Goal: Communication & Community: Answer question/provide support

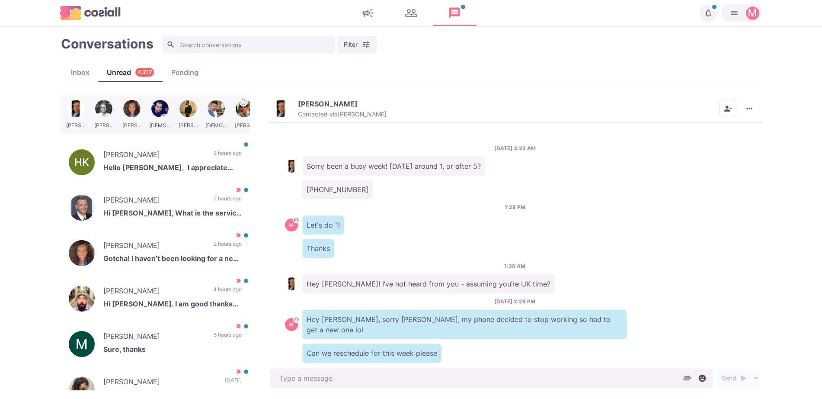
scroll to position [625, 0]
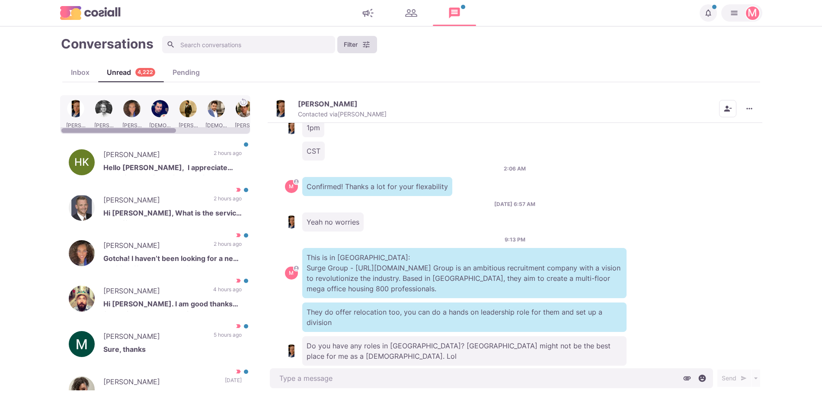
type textarea "x"
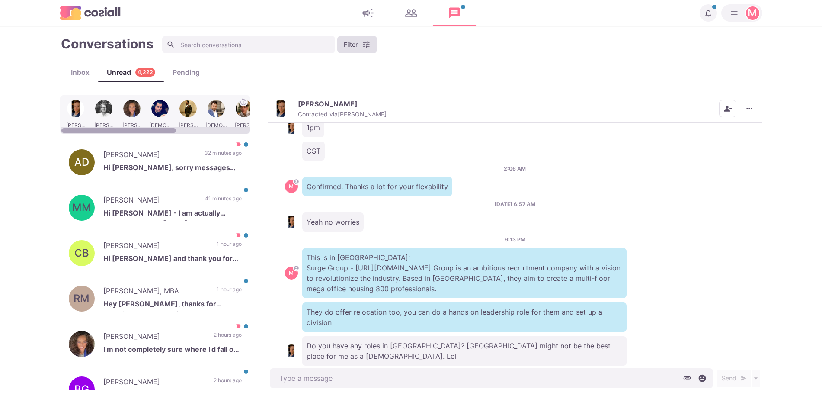
click at [345, 37] on button "Filter" at bounding box center [357, 44] width 40 height 17
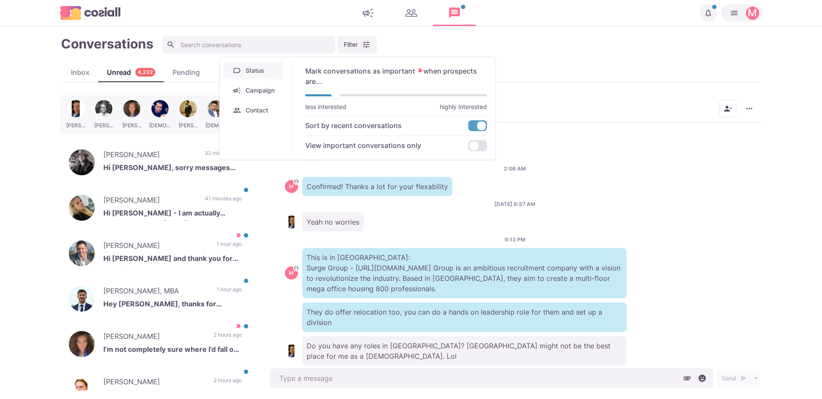
click at [246, 88] on button "Campaign" at bounding box center [253, 90] width 59 height 18
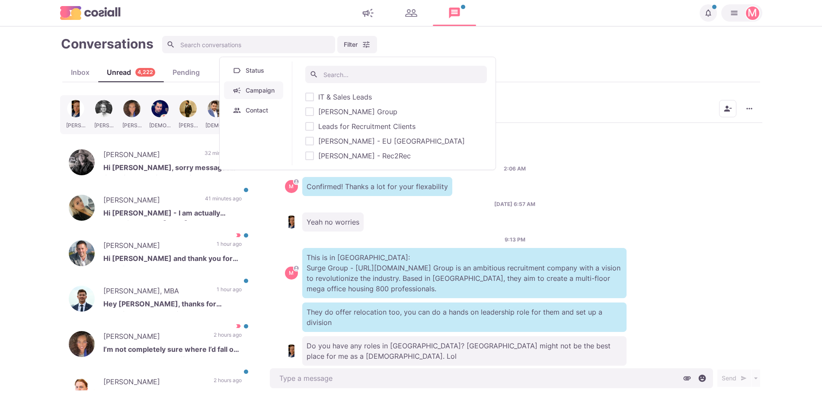
click at [344, 141] on span "[PERSON_NAME] - EU [GEOGRAPHIC_DATA]" at bounding box center [391, 141] width 147 height 10
click at [305, 141] on input "[PERSON_NAME] - EU [GEOGRAPHIC_DATA]" at bounding box center [305, 141] width 0 height 0
checkbox input "true"
click at [434, 289] on div "[DATE] 3:22 AM Sorry been a busy week! [DATE] around 1, or after 5? [PHONE_NUMB…" at bounding box center [515, 244] width 495 height 243
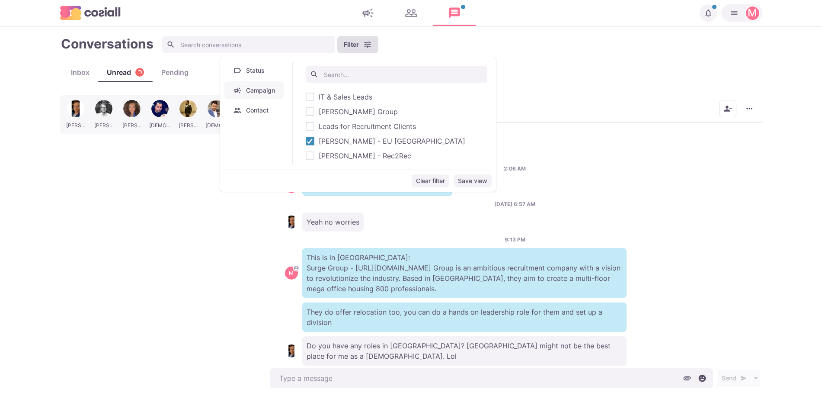
click at [353, 42] on button "Filter" at bounding box center [357, 44] width 41 height 17
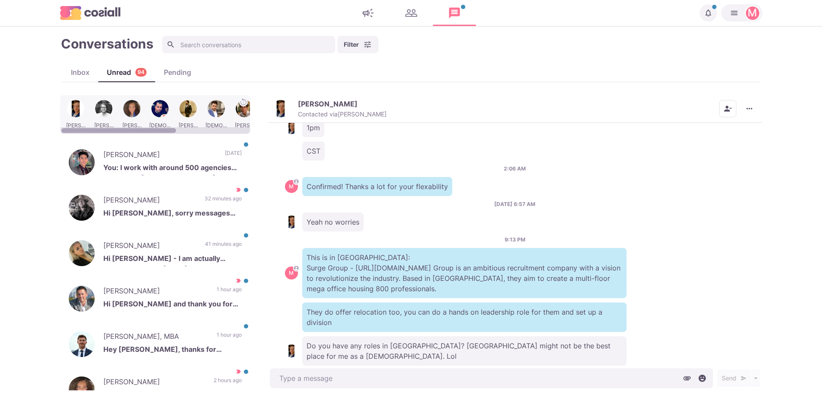
click at [76, 112] on div at bounding box center [76, 115] width 26 height 34
click at [74, 113] on div at bounding box center [76, 115] width 26 height 34
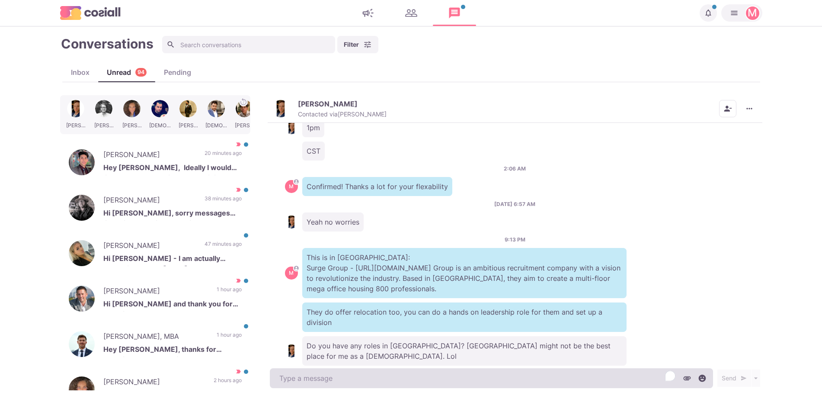
click at [333, 380] on textarea "To enrich screen reader interactions, please activate Accessibility in Grammarl…" at bounding box center [491, 378] width 443 height 20
type textarea "x"
type textarea "I"
type textarea "x"
type textarea "I"
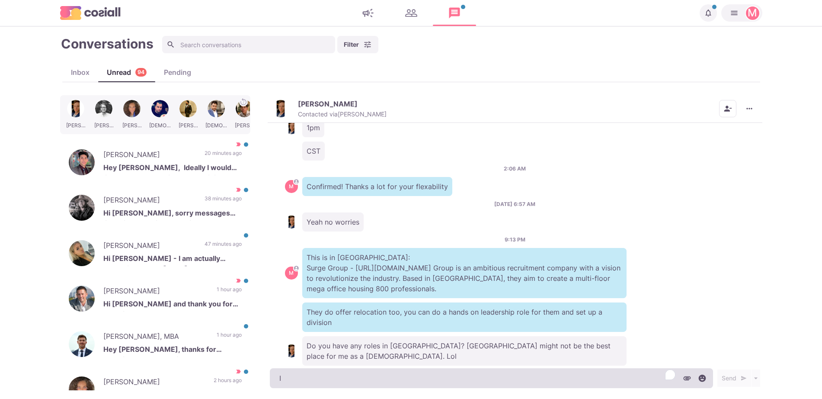
type textarea "x"
type textarea "I got a f"
type textarea "x"
type textarea "I got a few"
type textarea "x"
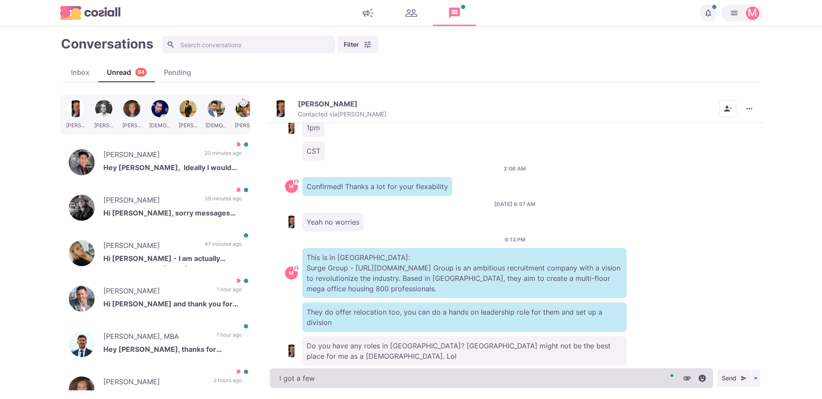
type textarea "I got a few"
type textarea "x"
type textarea "I got a few in"
type textarea "x"
type textarea "I got a few in"
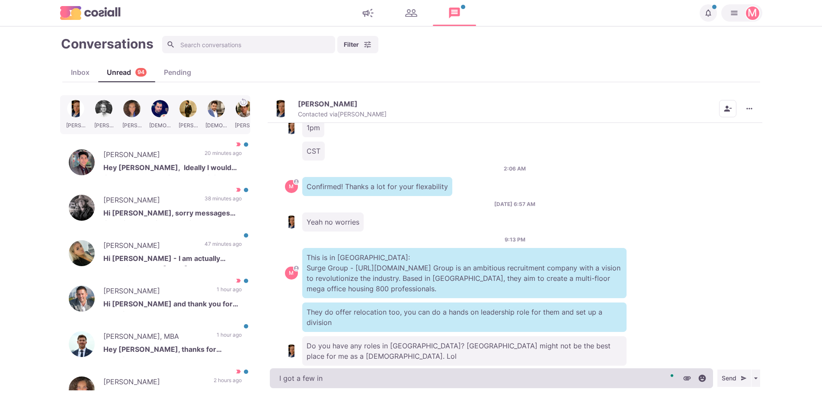
type textarea "x"
type textarea "I got a few in A"
type textarea "x"
type textarea "I got a few in Au"
type textarea "x"
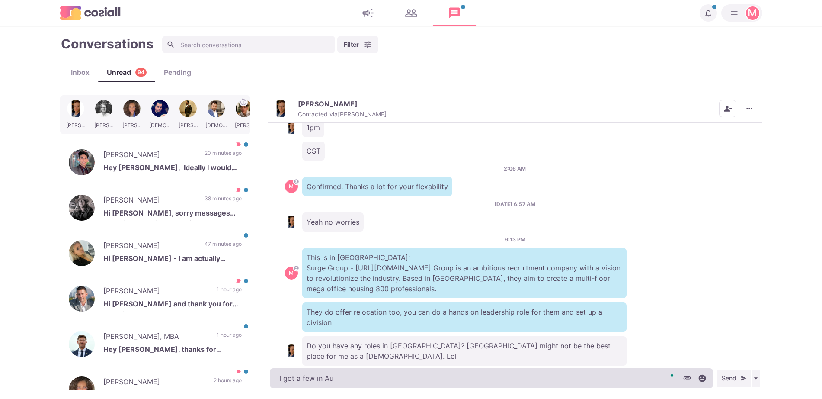
type textarea "I got a few in Aus"
type textarea "x"
type textarea "I got a few in [GEOGRAPHIC_DATA]"
type textarea "x"
type textarea "I got a few in [GEOGRAPHIC_DATA]"
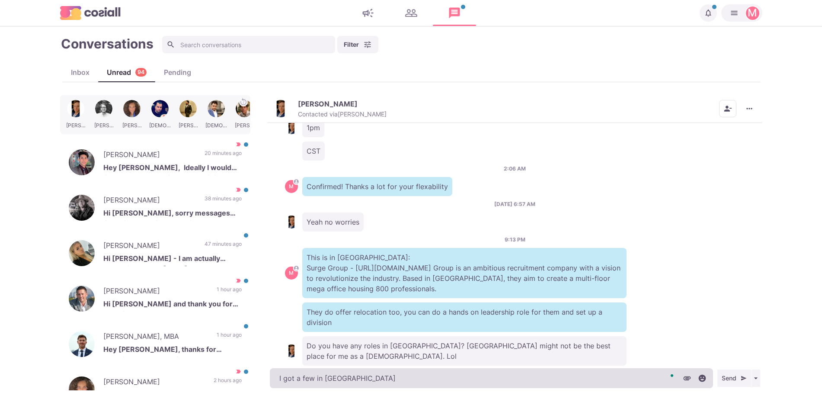
type textarea "x"
type textarea "I got a few in [GEOGRAPHIC_DATA]"
type textarea "x"
type textarea "I got a few in [GEOGRAPHIC_DATA]"
type textarea "x"
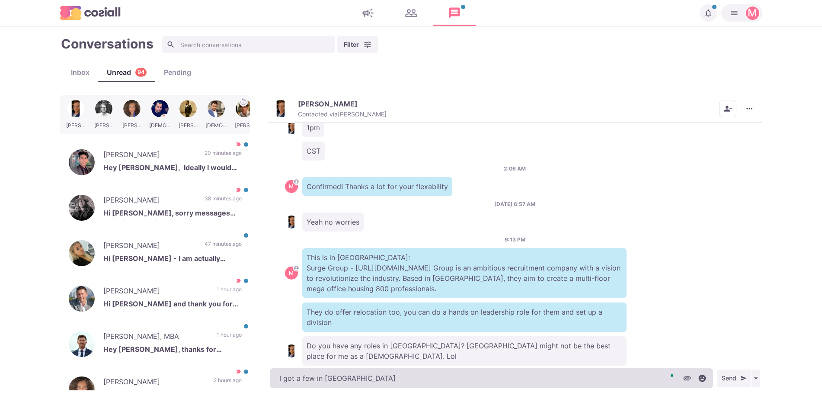
type textarea "I got a few in [GEOGRAPHIC_DATA]"
type textarea "x"
type textarea "I got a few in [GEOGRAPHIC_DATA]"
type textarea "x"
type textarea "I got a few in [GEOGRAPHIC_DATA],"
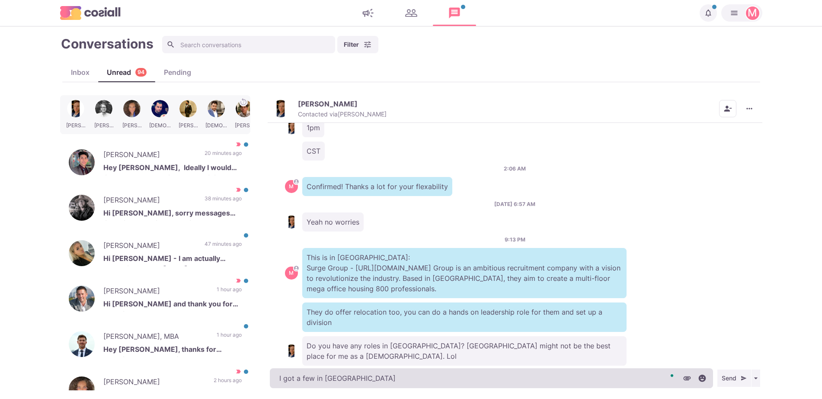
type textarea "x"
type textarea "I got a few in [GEOGRAPHIC_DATA],"
type textarea "x"
type textarea "I got a few in [GEOGRAPHIC_DATA],"
type textarea "x"
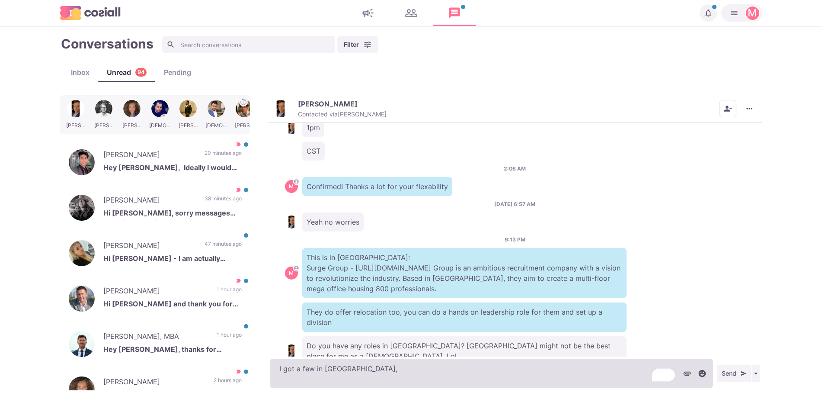
type textarea "I got a few in [GEOGRAPHIC_DATA],"
type textarea "x"
type textarea "I got a few in [GEOGRAPHIC_DATA],"
type textarea "x"
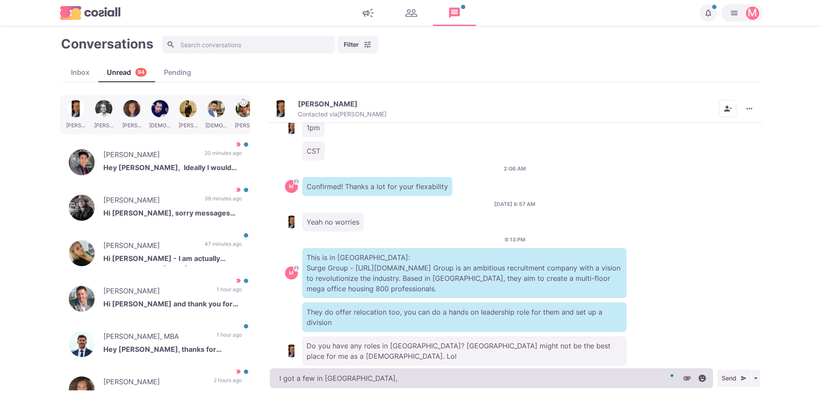
type textarea "I got a few in [GEOGRAPHIC_DATA],"
type textarea "x"
type textarea "I got a few in [GEOGRAPHIC_DATA], w"
type textarea "x"
type textarea "I got a few in [GEOGRAPHIC_DATA], wh"
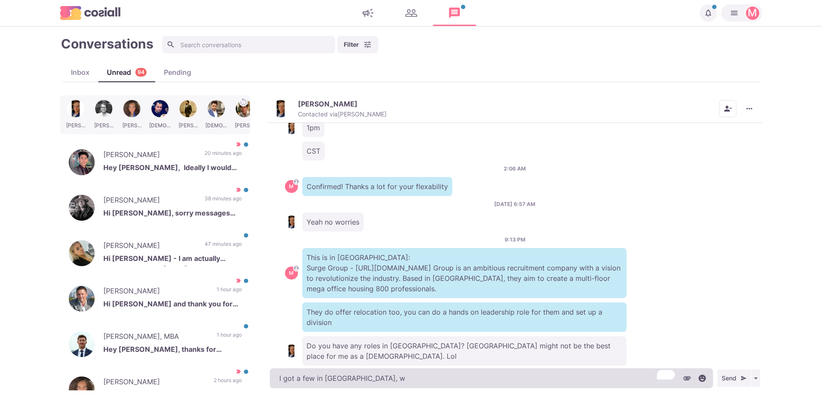
type textarea "x"
type textarea "I got a few in [GEOGRAPHIC_DATA], wha"
type textarea "x"
type textarea "I got a few in [GEOGRAPHIC_DATA], what"
type textarea "x"
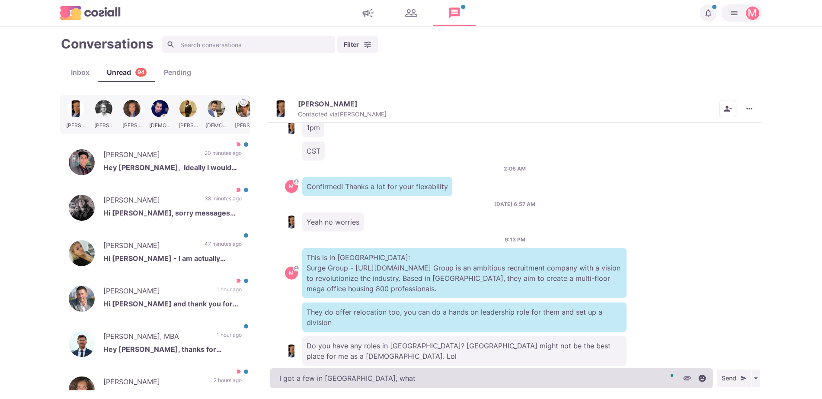
type textarea "I got a few in [GEOGRAPHIC_DATA], what"
type textarea "x"
type textarea "I got a few in [GEOGRAPHIC_DATA], what d"
type textarea "x"
type textarea "I got a few in [GEOGRAPHIC_DATA], what do"
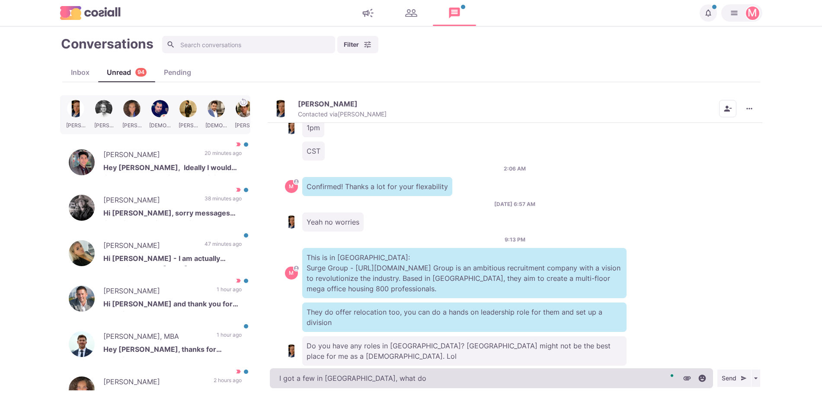
type textarea "x"
type textarea "I got a few in [GEOGRAPHIC_DATA], what do y"
type textarea "x"
type textarea "I got a few in [GEOGRAPHIC_DATA], what do yo"
type textarea "x"
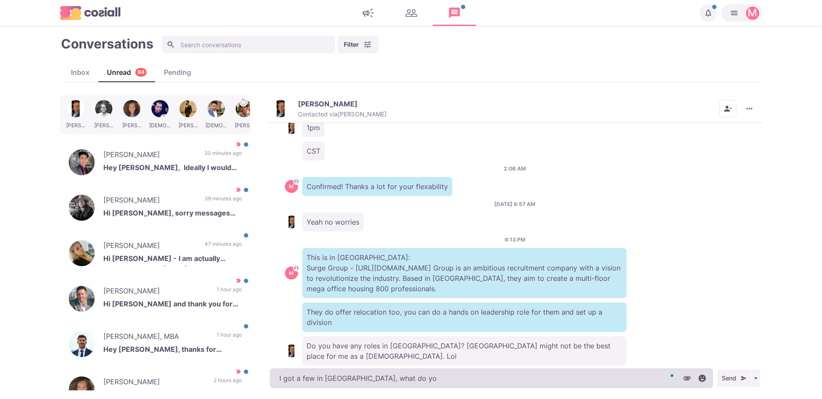
type textarea "I got a few in [GEOGRAPHIC_DATA], what do you"
type textarea "x"
type textarea "I got a few in [GEOGRAPHIC_DATA], what do you"
type textarea "x"
type textarea "I got a few in [GEOGRAPHIC_DATA], what do you thi"
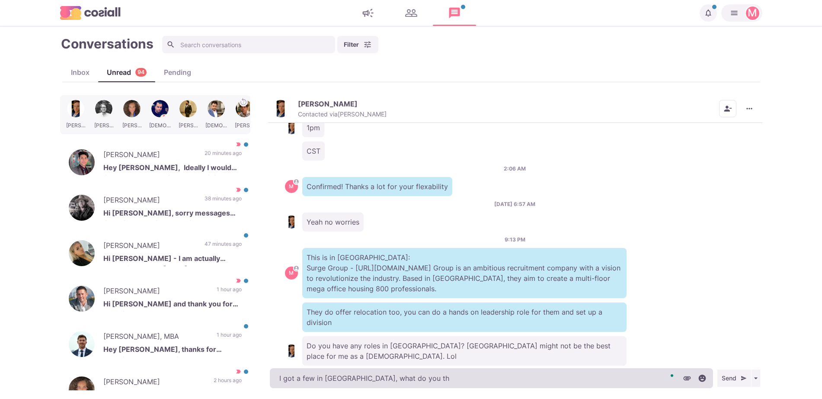
type textarea "x"
type textarea "I got a few in [GEOGRAPHIC_DATA], what do you think"
type textarea "x"
type textarea "I got a few in [GEOGRAPHIC_DATA], what do you think"
type textarea "x"
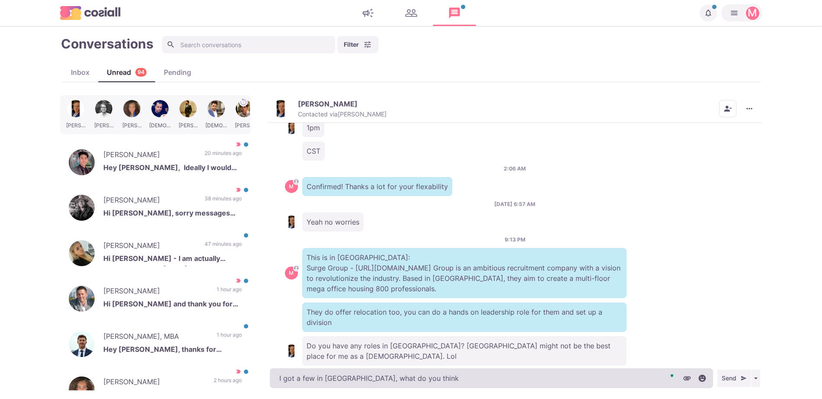
type textarea "I got a few in [GEOGRAPHIC_DATA], what do you think o"
type textarea "x"
type textarea "I got a few in [GEOGRAPHIC_DATA], what do you think of"
type textarea "x"
type textarea "I got a few in [GEOGRAPHIC_DATA], what do you think of these"
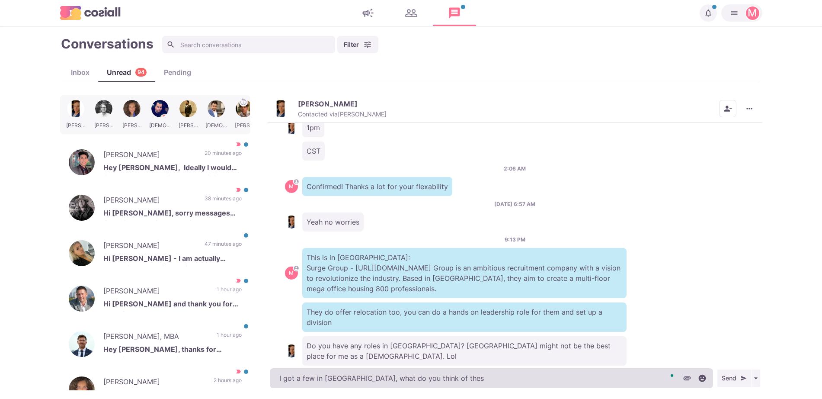
type textarea "x"
type textarea "I got a few in [GEOGRAPHIC_DATA], what do you think of these on"
type textarea "x"
type textarea "I got a few in [GEOGRAPHIC_DATA], what do you think of these one"
type textarea "x"
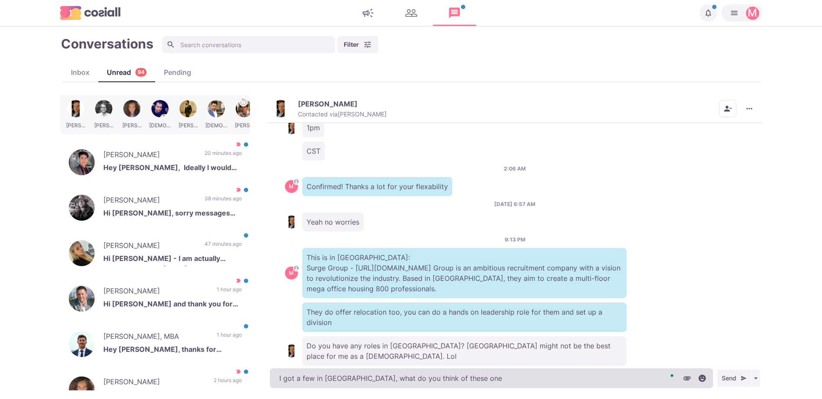
type textarea "I got a few in [GEOGRAPHIC_DATA], what do you think of these ones"
type textarea "x"
type textarea "I got a few in [GEOGRAPHIC_DATA], what do you think of these ones:"
type textarea "x"
type textarea "I got a few in [GEOGRAPHIC_DATA], what do you think of these ones:"
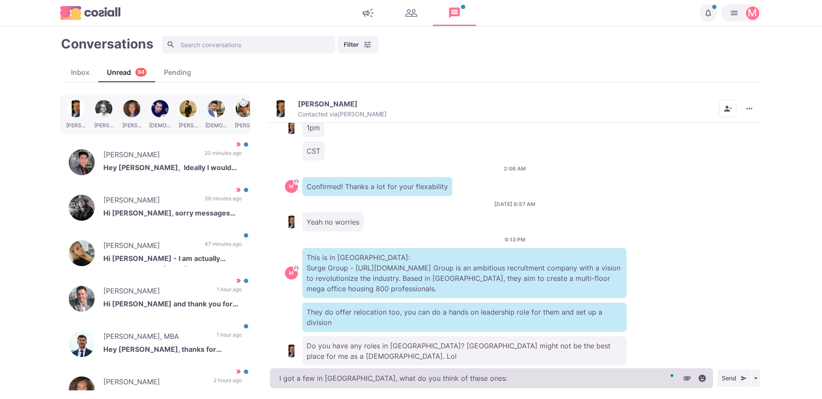
type textarea "x"
type textarea "I got a few in [GEOGRAPHIC_DATA], what do you think of these ones:"
type textarea "x"
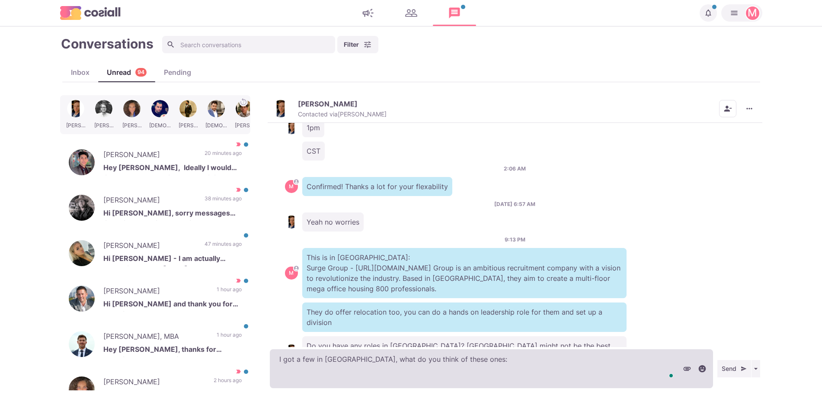
paste textarea "[URL][DOMAIN_NAME]"
type textarea "I got a few in [GEOGRAPHIC_DATA], what do you think of these ones: [URL][DOMAIN…"
type textarea "x"
type textarea "I got a few in [GEOGRAPHIC_DATA], what do you think of these ones: [URL][DOMAIN…"
type textarea "x"
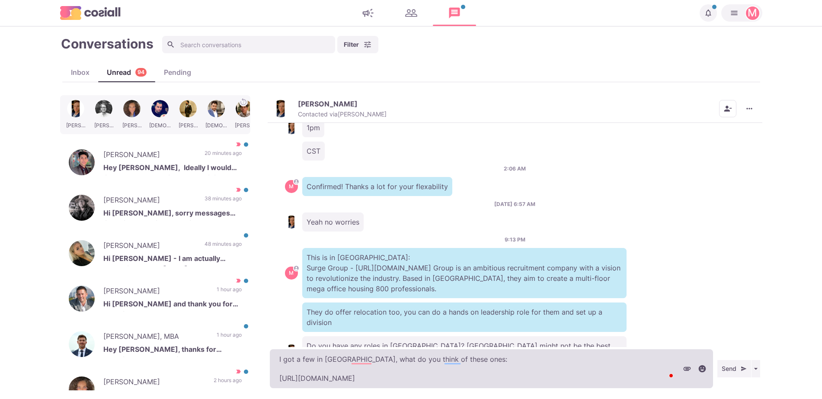
type textarea "I got a few in [GEOGRAPHIC_DATA], what do you think of these ones:"
type textarea "x"
paste textarea "[URL][DOMAIN_NAME]"
type textarea "I got a few in [GEOGRAPHIC_DATA], what do you think of these ones: [URL][DOMAIN…"
type textarea "x"
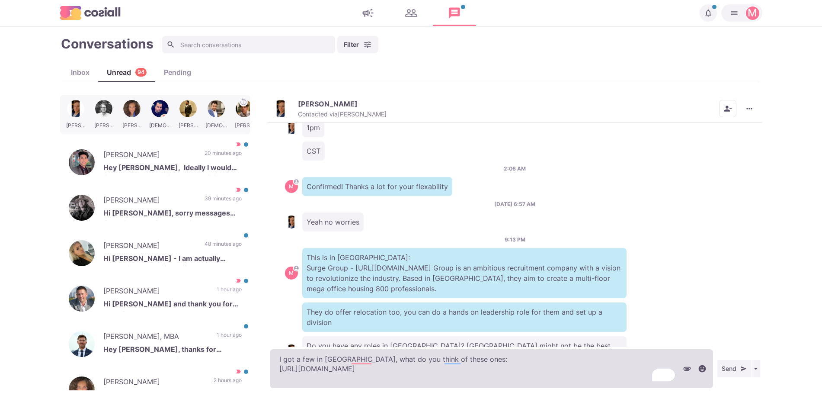
type textarea "I got a few in [GEOGRAPHIC_DATA], what do you think of these ones: [URL][DOMAIN…"
type textarea "x"
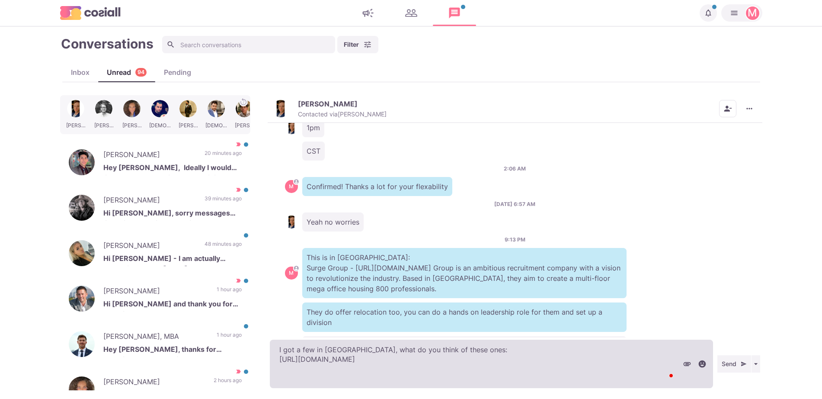
type textarea "I got a few in [GEOGRAPHIC_DATA], what do you think of these ones: [URL][DOMAIN…"
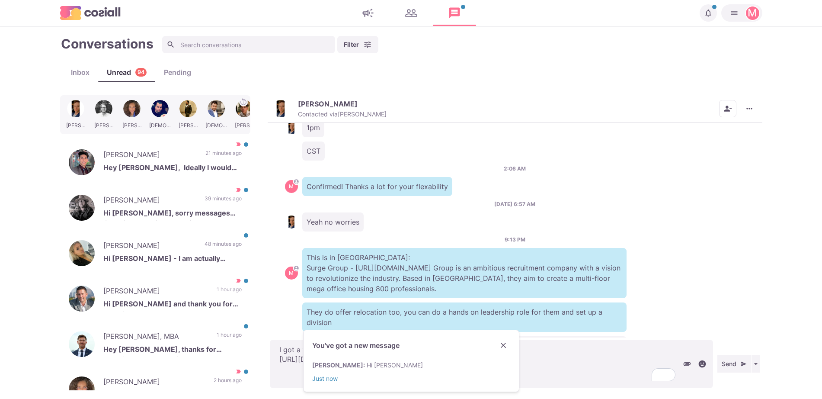
click at [504, 347] on icon "Close" at bounding box center [504, 345] width 6 height 6
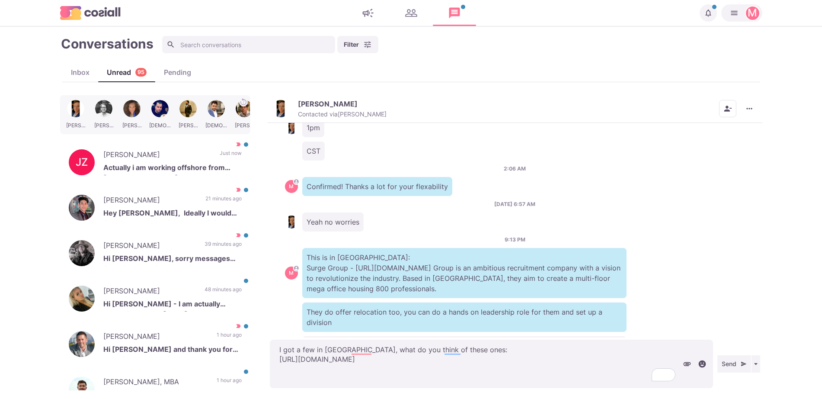
scroll to position [49, 0]
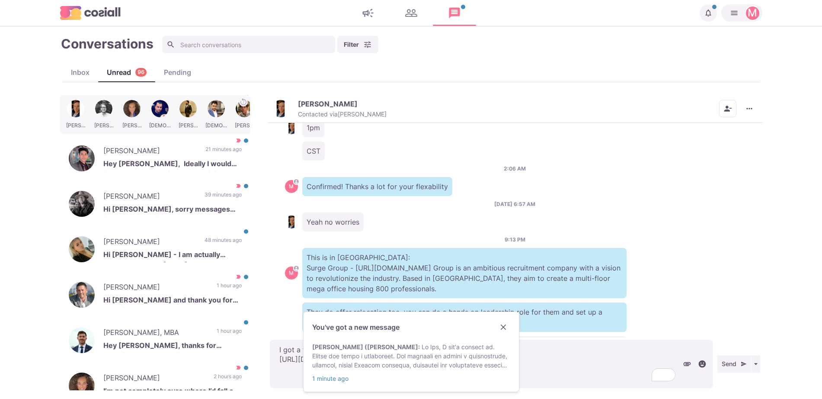
type textarea "x"
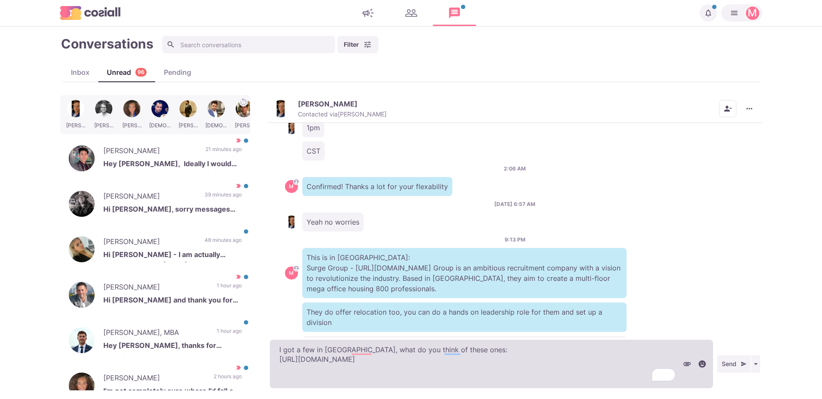
click at [376, 375] on textarea "I got a few in [GEOGRAPHIC_DATA], what do you think of these ones: [URL][DOMAIN…" at bounding box center [491, 363] width 443 height 48
paste textarea "[URL][DOMAIN_NAME]"
type textarea "I got a few in [GEOGRAPHIC_DATA], what do you think of these ones: [URL][DOMAIN…"
type textarea "x"
click at [374, 368] on textarea "I got a few in [GEOGRAPHIC_DATA], what do you think of these ones: [URL][DOMAIN…" at bounding box center [491, 363] width 443 height 48
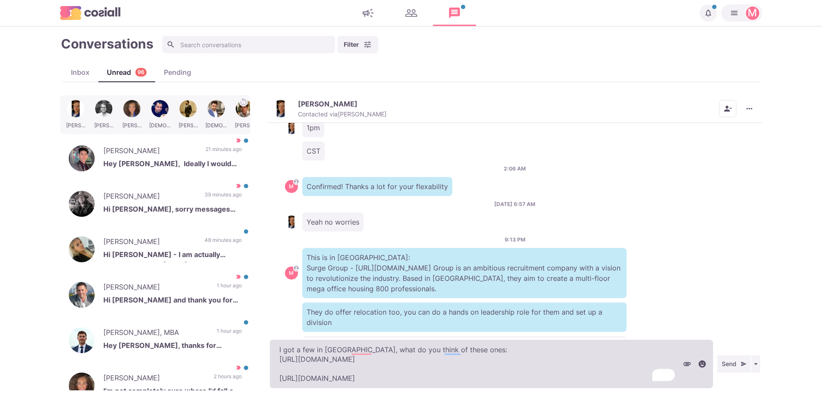
type textarea "I got a few in [GEOGRAPHIC_DATA], what do you think of these ones: [URL][DOMAIN…"
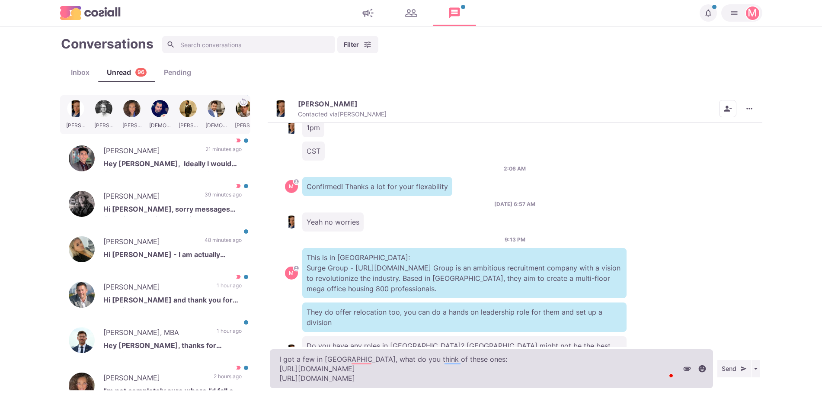
type textarea "x"
type textarea "I got a few in [GEOGRAPHIC_DATA], what do you think of these ones: [URL][DOMAIN…"
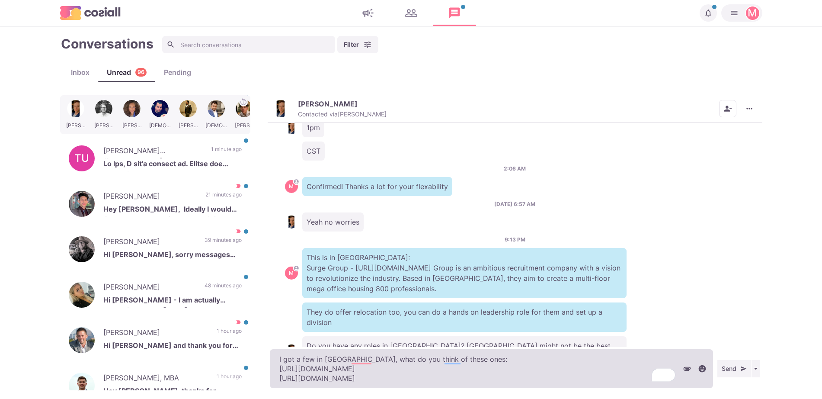
type textarea "x"
click at [420, 378] on textarea "I got a few in [GEOGRAPHIC_DATA], what do you think of these ones: [URL][DOMAIN…" at bounding box center [491, 368] width 443 height 39
paste textarea "[URL][DOMAIN_NAME]"
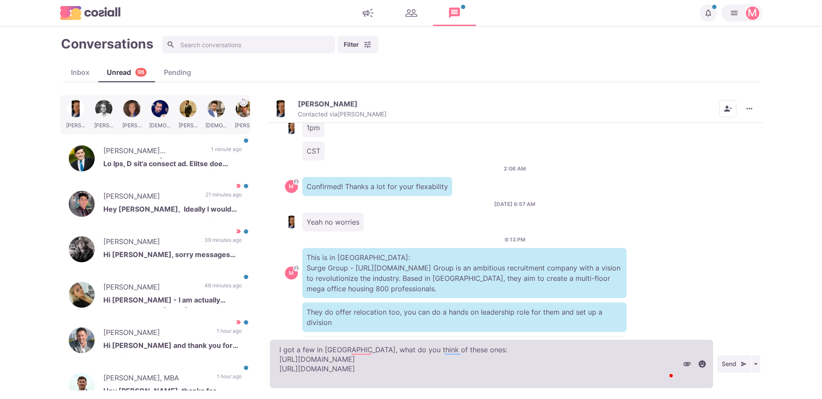
type textarea "I got a few in [GEOGRAPHIC_DATA], what do you think of these ones: [URL][DOMAIN…"
type textarea "x"
type textarea "I got a few in [GEOGRAPHIC_DATA], what do you think of these ones: [URL][DOMAIN…"
type textarea "x"
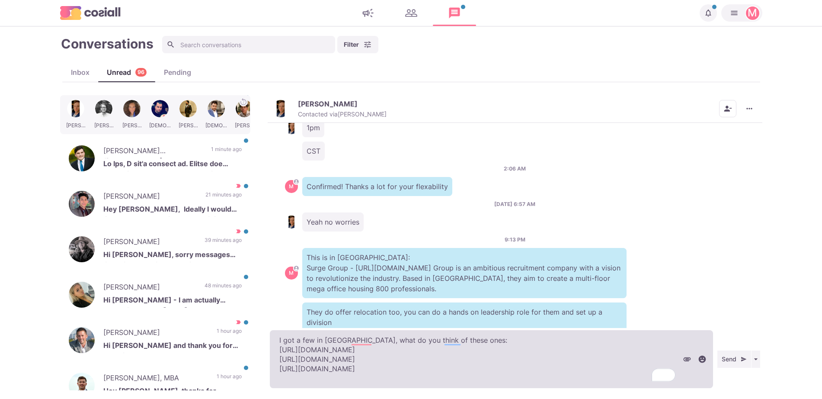
paste textarea "[URL][DOMAIN_NAME]"
type textarea "I got a few in [GEOGRAPHIC_DATA], what do you think of these ones: [URL][DOMAIN…"
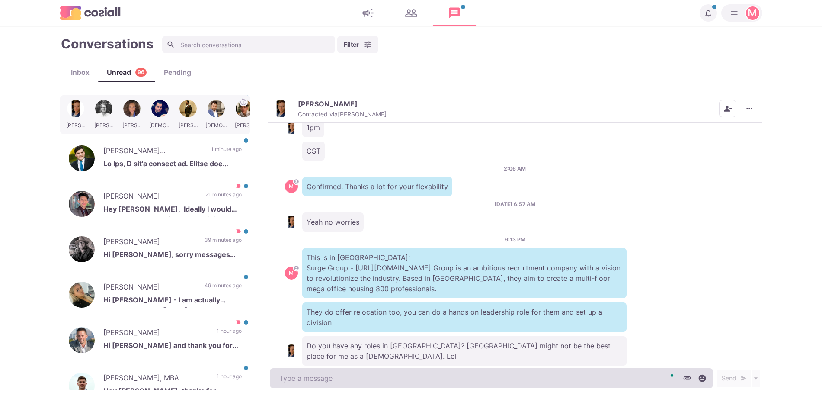
scroll to position [4, 0]
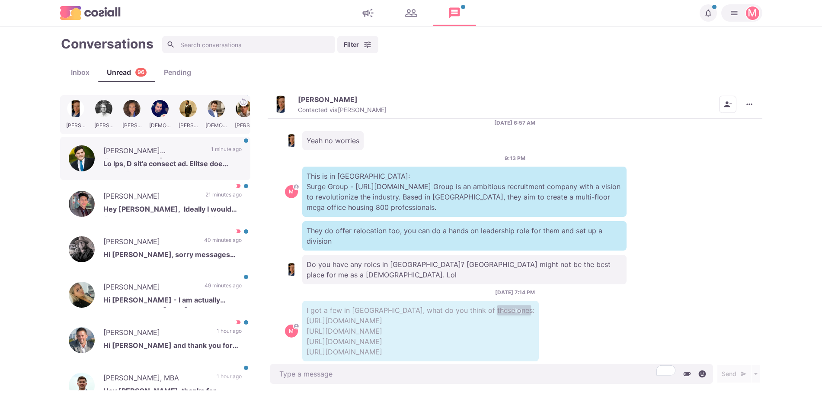
type textarea "x"
click at [149, 165] on p at bounding box center [172, 164] width 138 height 13
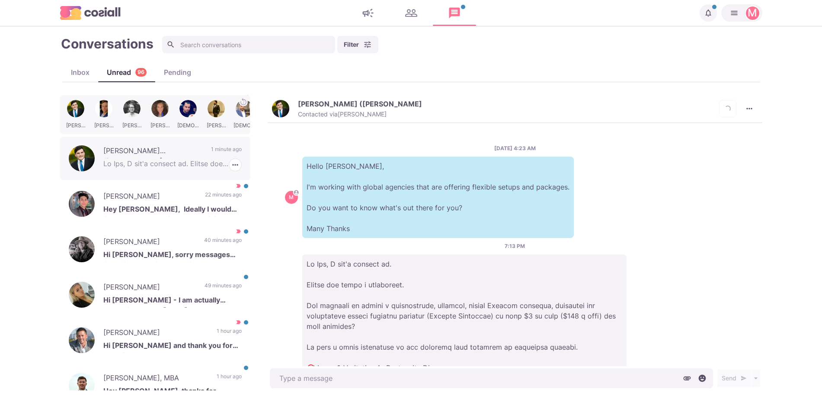
scroll to position [541, 0]
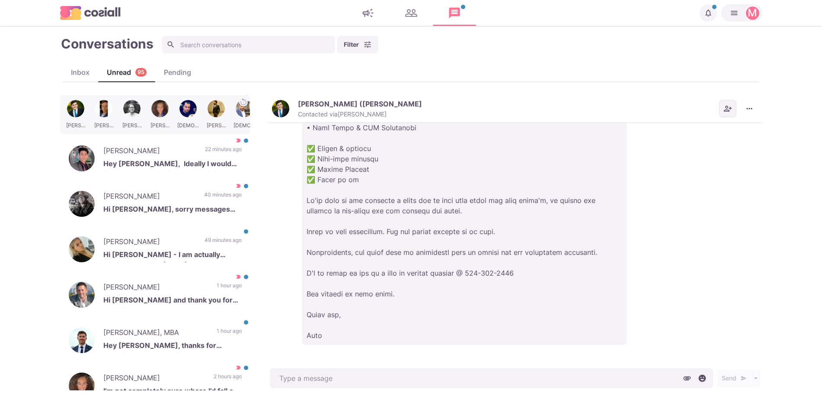
click at [731, 103] on button "Add add contacts" at bounding box center [727, 108] width 17 height 17
click at [726, 104] on icon "Remove from contacts" at bounding box center [727, 108] width 9 height 9
click at [726, 107] on icon "Remove from contacts" at bounding box center [728, 109] width 8 height 6
click at [753, 109] on icon "More menu" at bounding box center [749, 108] width 9 height 9
click at [714, 300] on div at bounding box center [515, 28] width 460 height 631
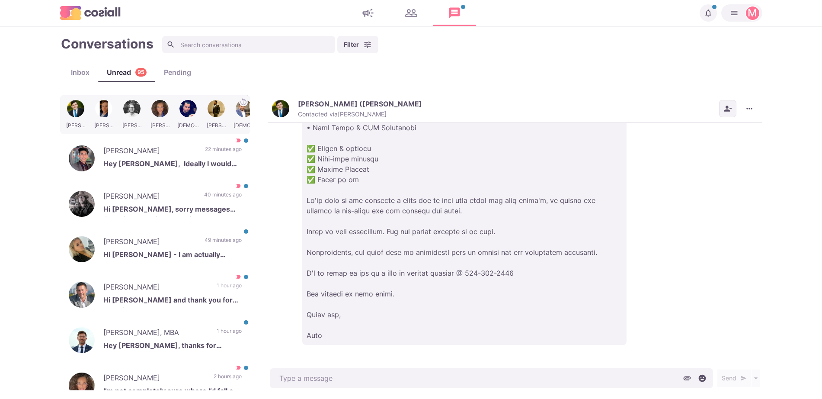
click at [729, 112] on icon "Remove from contacts" at bounding box center [727, 108] width 9 height 9
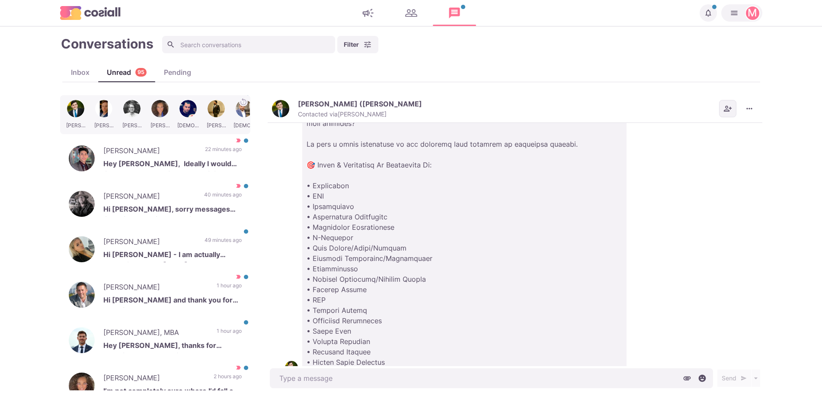
scroll to position [142, 0]
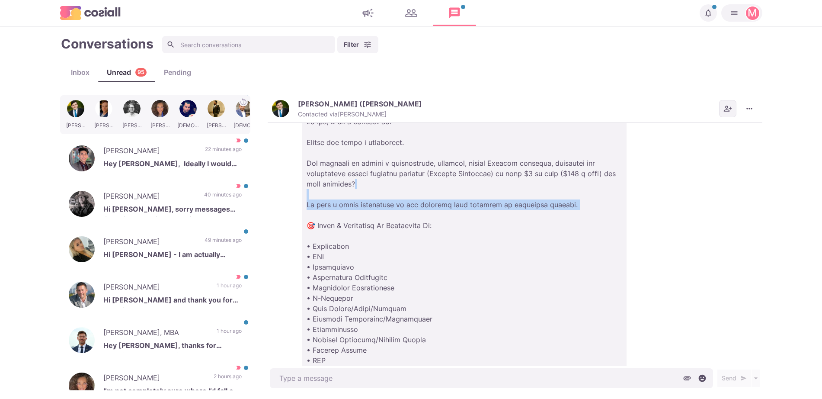
drag, startPoint x: 747, startPoint y: 211, endPoint x: 745, endPoint y: 182, distance: 29.0
click at [745, 182] on div "[DATE] 4:23 AM M Hello [PERSON_NAME], I'm working with global agencies that are…" at bounding box center [515, 244] width 495 height 243
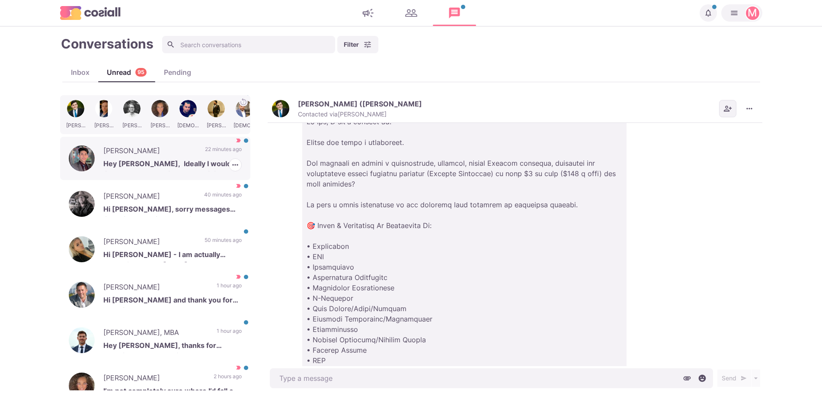
click at [205, 156] on p "22 minutes ago" at bounding box center [223, 151] width 37 height 13
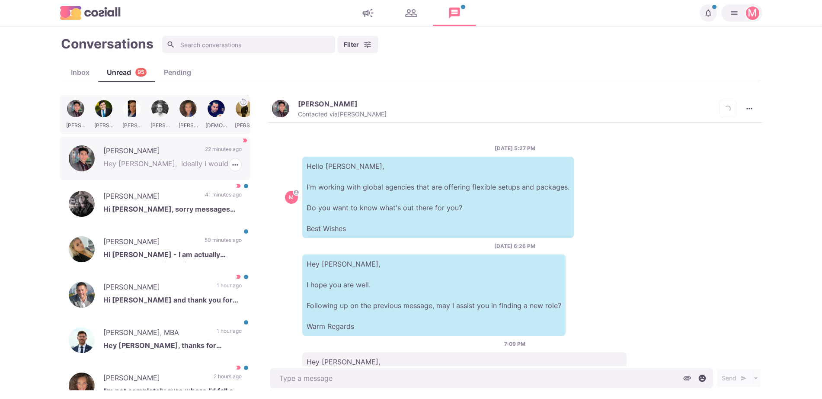
scroll to position [357, 0]
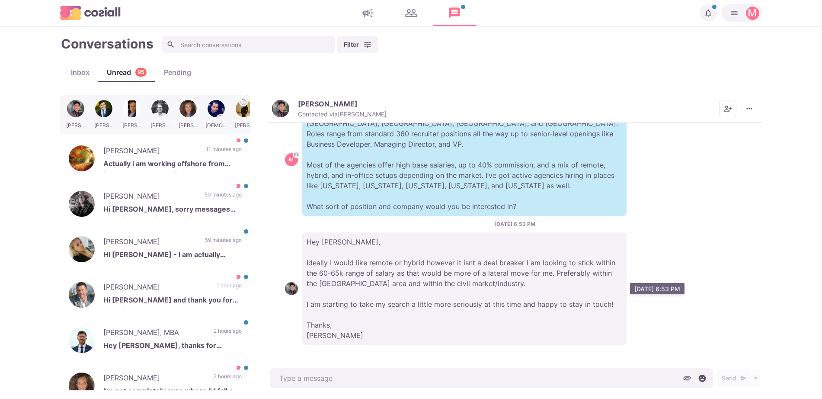
click at [520, 251] on p "Hey [PERSON_NAME], Ideally I would like remote or hybrid however it isnt a deal…" at bounding box center [464, 288] width 324 height 112
click at [274, 99] on button "[PERSON_NAME] Contacted via [PERSON_NAME]" at bounding box center [329, 108] width 115 height 19
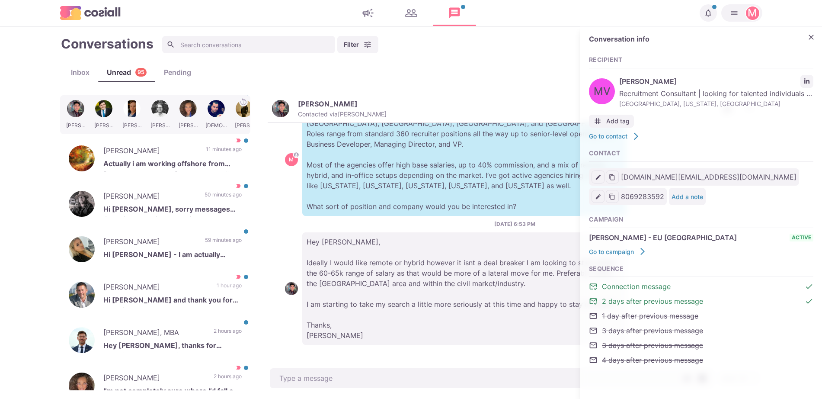
click at [281, 102] on img "button" at bounding box center [280, 108] width 17 height 17
click at [412, 262] on p "Hey [PERSON_NAME], Ideally I would like remote or hybrid however it isnt a deal…" at bounding box center [464, 288] width 324 height 112
click at [515, 300] on p "Hey [PERSON_NAME], Ideally I would like remote or hybrid however it isnt a deal…" at bounding box center [464, 288] width 324 height 112
click at [811, 38] on icon "Close" at bounding box center [811, 37] width 9 height 9
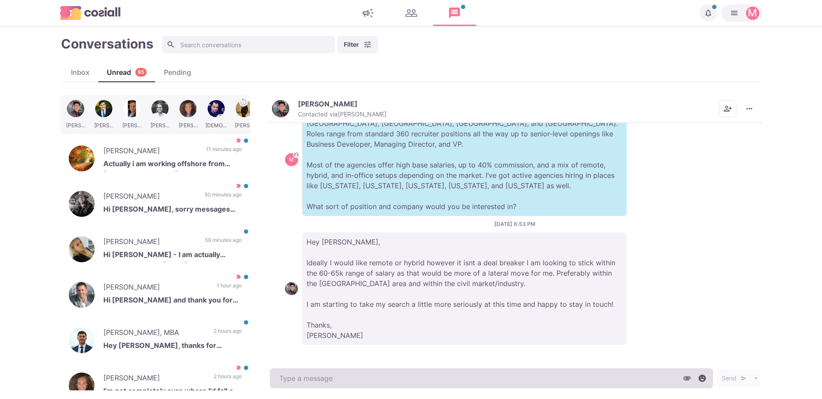
click at [439, 370] on textarea at bounding box center [491, 378] width 443 height 20
click at [438, 374] on textarea "To enrich screen reader interactions, please activate Accessibility in Grammarl…" at bounding box center [491, 378] width 443 height 20
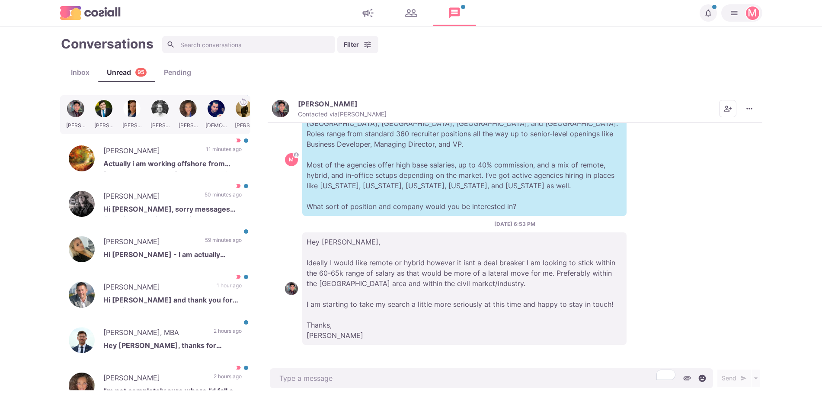
click at [274, 102] on img "button" at bounding box center [280, 108] width 17 height 17
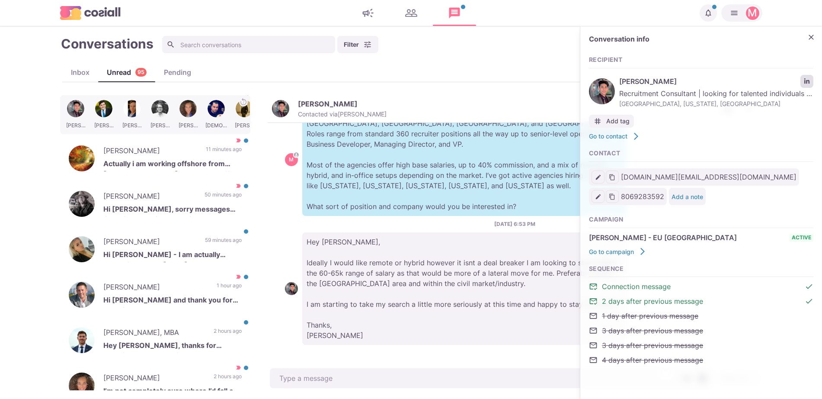
click at [806, 84] on link "LinkedIn profile link" at bounding box center [806, 81] width 13 height 13
click at [372, 313] on p "Hey [PERSON_NAME], Ideally I would like remote or hybrid however it isnt a deal…" at bounding box center [464, 288] width 324 height 112
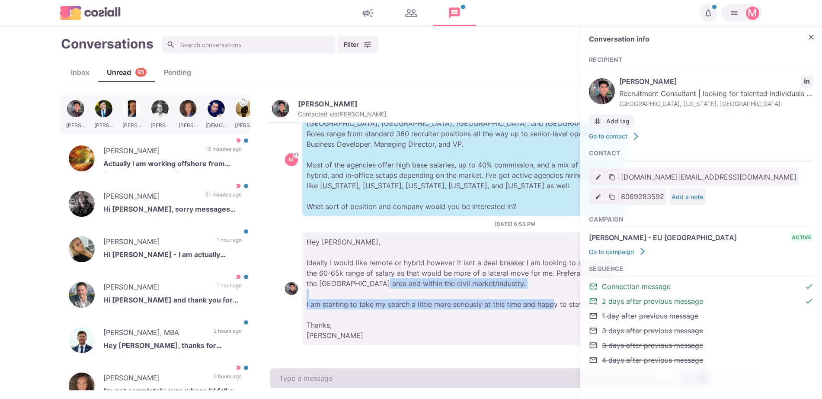
click at [337, 368] on textarea "To enrich screen reader interactions, please activate Accessibility in Grammarl…" at bounding box center [491, 378] width 443 height 20
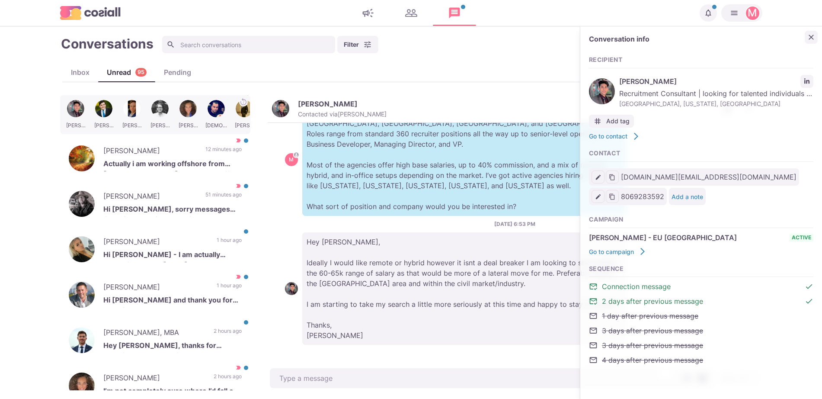
click at [811, 37] on icon "Close" at bounding box center [810, 37] width 5 height 5
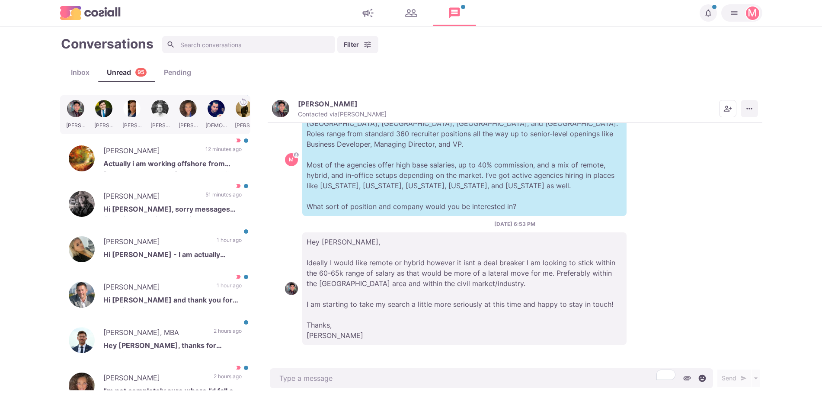
click at [750, 112] on icon "More menu" at bounding box center [749, 108] width 9 height 9
click at [727, 126] on button "Mark as Unread" at bounding box center [715, 129] width 84 height 13
click at [726, 109] on icon "Add add contacts" at bounding box center [727, 108] width 9 height 9
click at [213, 261] on p "Hi [PERSON_NAME] - I am actually relocating to Aus [DATE] x" at bounding box center [172, 255] width 138 height 13
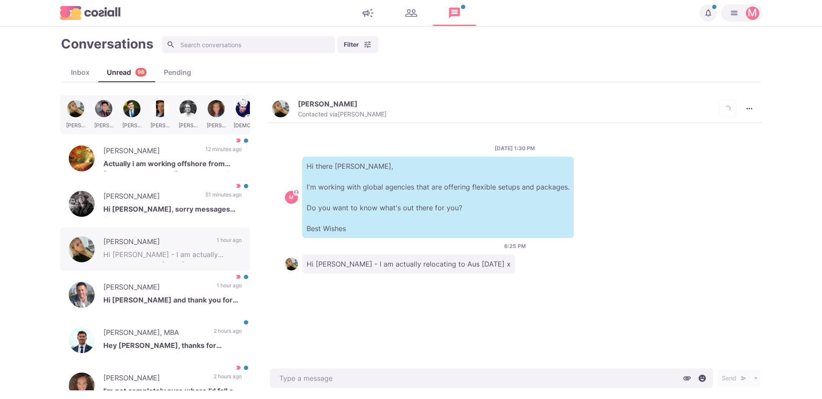
click at [290, 105] on button "[PERSON_NAME] Contacted via [PERSON_NAME]" at bounding box center [329, 108] width 115 height 19
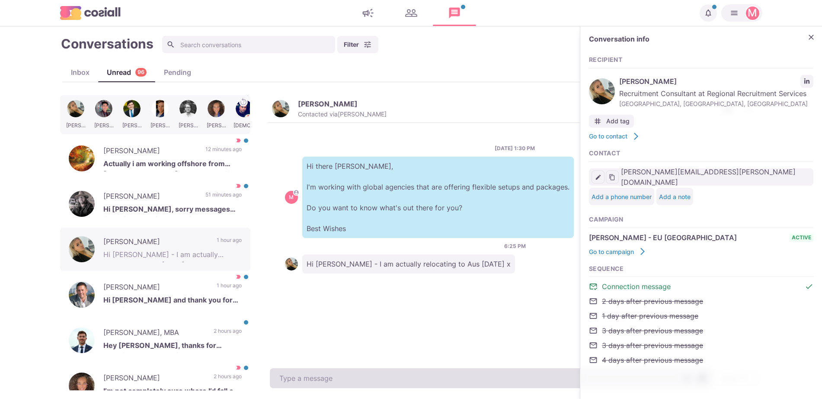
click at [344, 373] on textarea at bounding box center [491, 378] width 443 height 20
type textarea "x"
click at [342, 373] on textarea "To enrich screen reader interactions, please activate Accessibility in Grammarl…" at bounding box center [491, 378] width 443 height 20
type textarea "Awesome,"
type textarea "x"
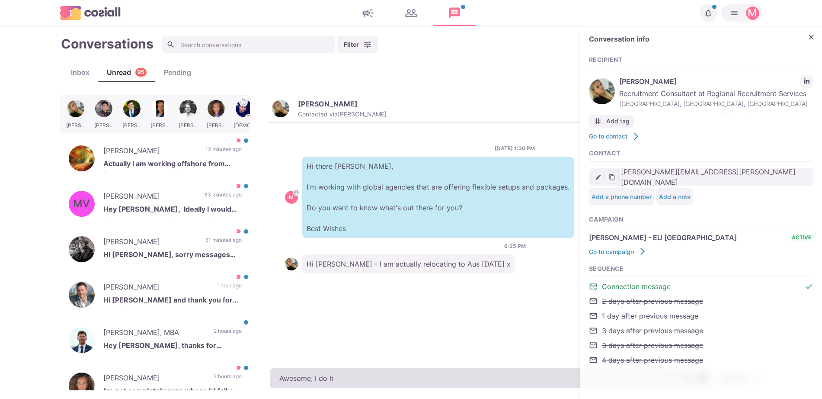
type textarea "Awesome, I do ha"
type textarea "x"
type textarea "Awesome, I do have"
type textarea "x"
type textarea "Awesome, I do have co"
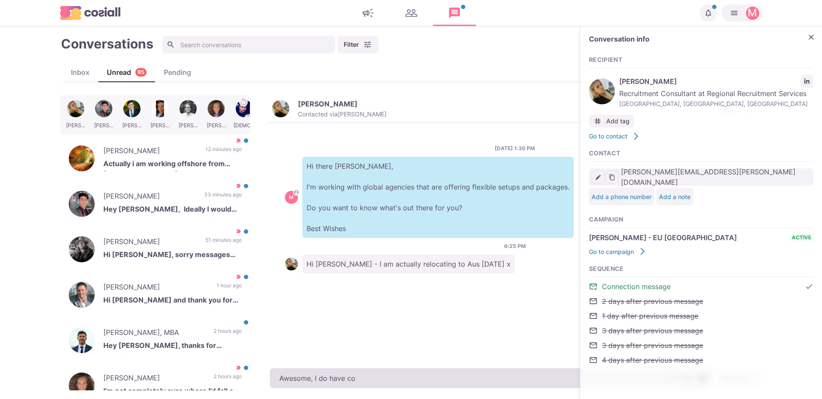
type textarea "x"
type textarea "Awesome, I do have comp"
type textarea "x"
type textarea "Awesome, I do have compa"
type textarea "x"
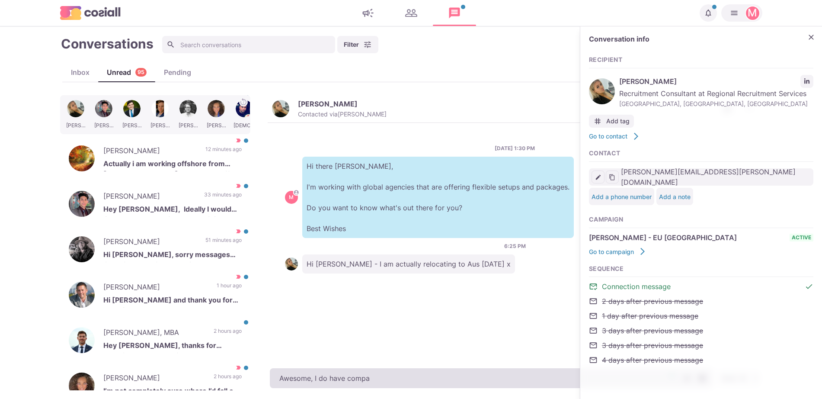
type textarea "Awesome, I do have compan"
type textarea "x"
type textarea "Awesome, I do have companies"
type textarea "x"
type textarea "Awesome, I do have companies"
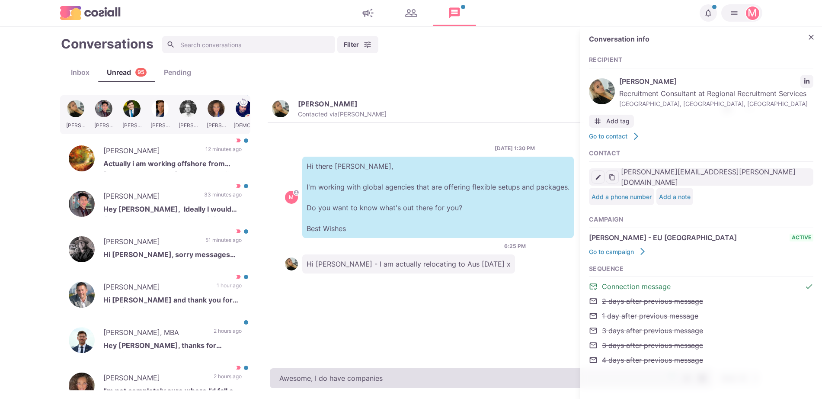
type textarea "x"
type textarea "Awesome, I do have companies t"
type textarea "x"
type textarea "Awesome, I do have companies th"
type textarea "x"
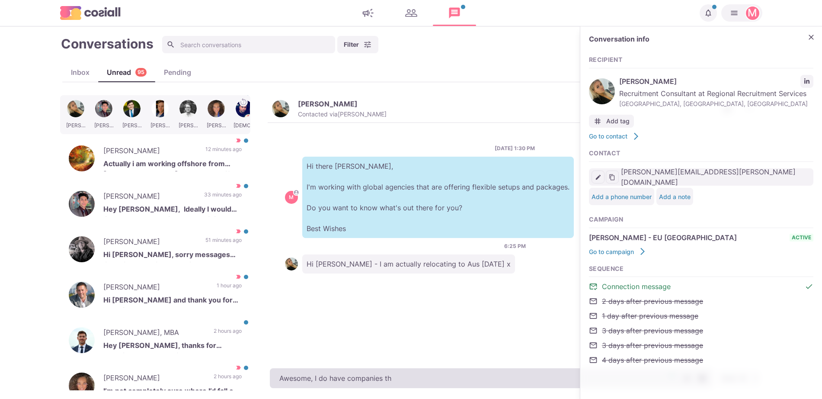
type textarea "Awesome, I do have companies the"
type textarea "x"
type textarea "Awesome, I do have companies ther"
type textarea "x"
type textarea "Awesome, I do have companies there"
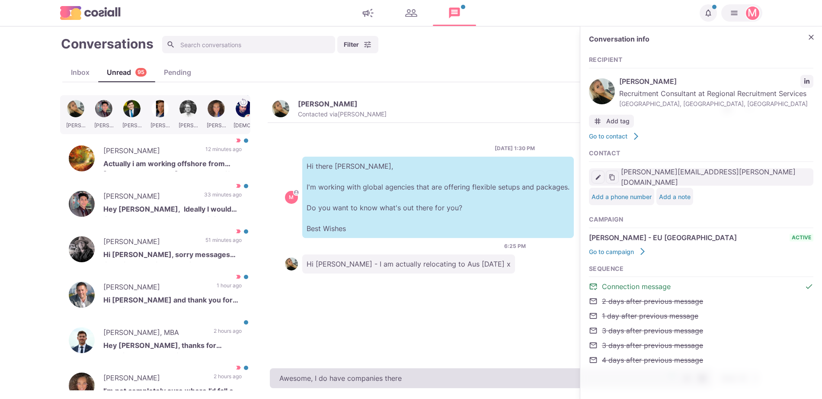
type textarea "x"
type textarea "Awesome, I do have companies there a"
type textarea "x"
type textarea "Awesome, I do have companies there as"
type textarea "x"
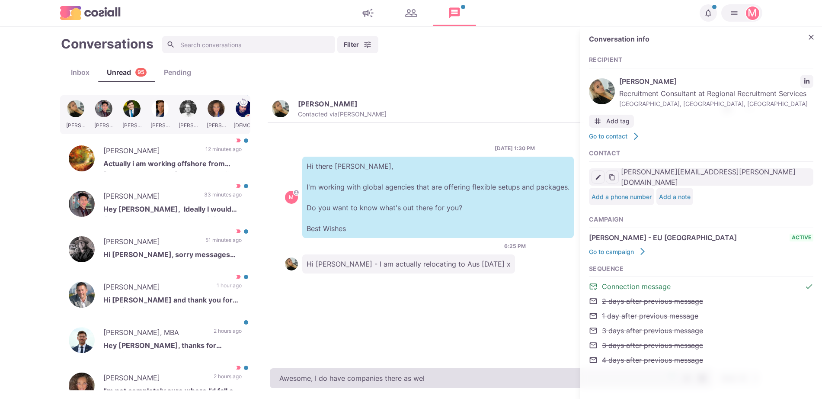
type textarea "Awesome, I do have companies there as well"
type textarea "x"
type textarea "Awesome, I do have companies there as well,"
type textarea "x"
type textarea "Awesome, I do have companies there as well,"
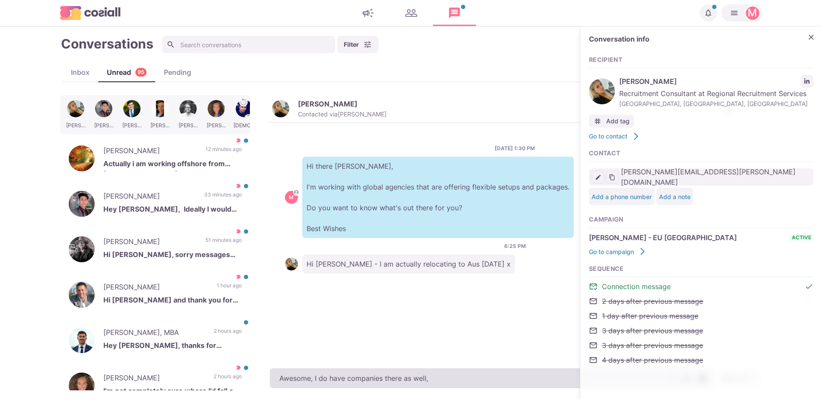
type textarea "x"
type textarea "Awesome, I do have companies there as well, hap"
type textarea "x"
type textarea "Awesome, I do have companies there as well, happy"
type textarea "x"
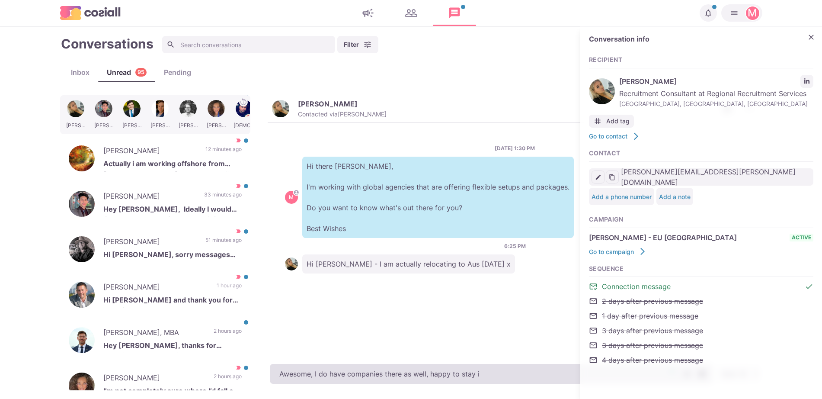
type textarea "Awesome, I do have companies there as well, happy to stay in"
type textarea "x"
type textarea "Awesome, I do have companies there as well, happy to stay in touch"
type textarea "x"
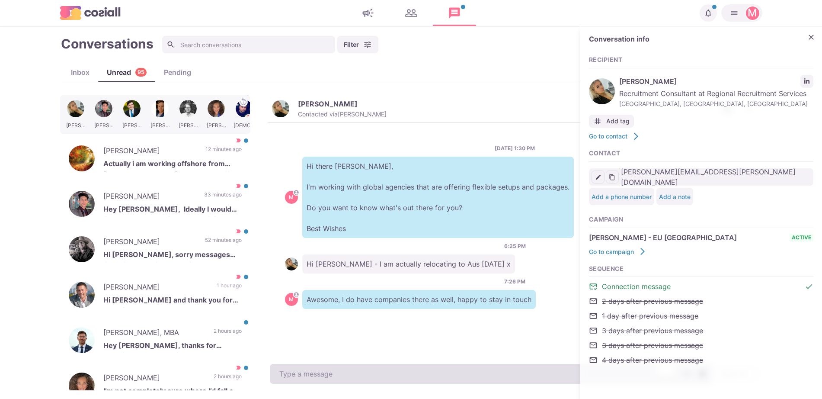
type textarea "x"
